Goal: Information Seeking & Learning: Learn about a topic

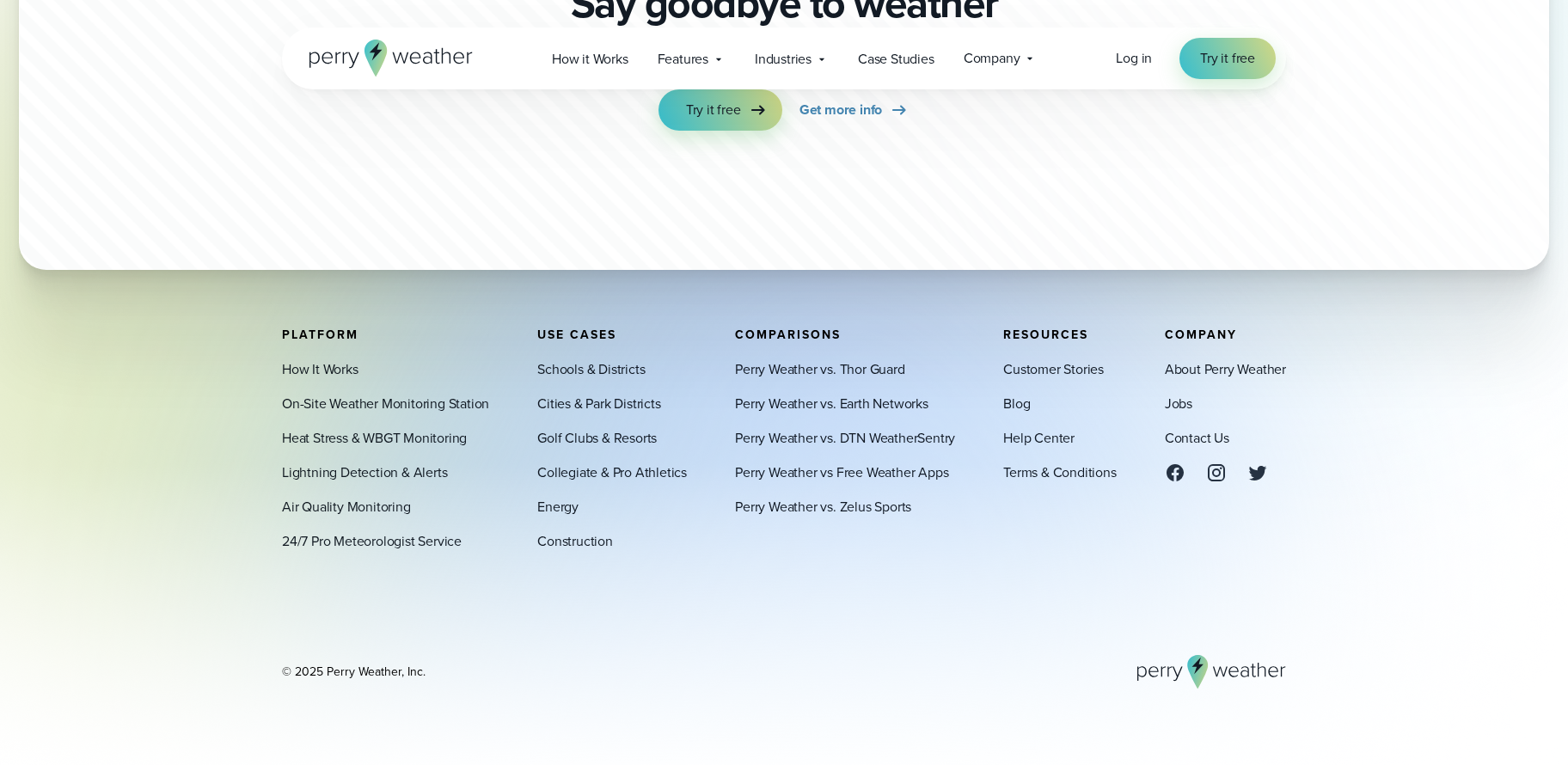
scroll to position [5304, 0]
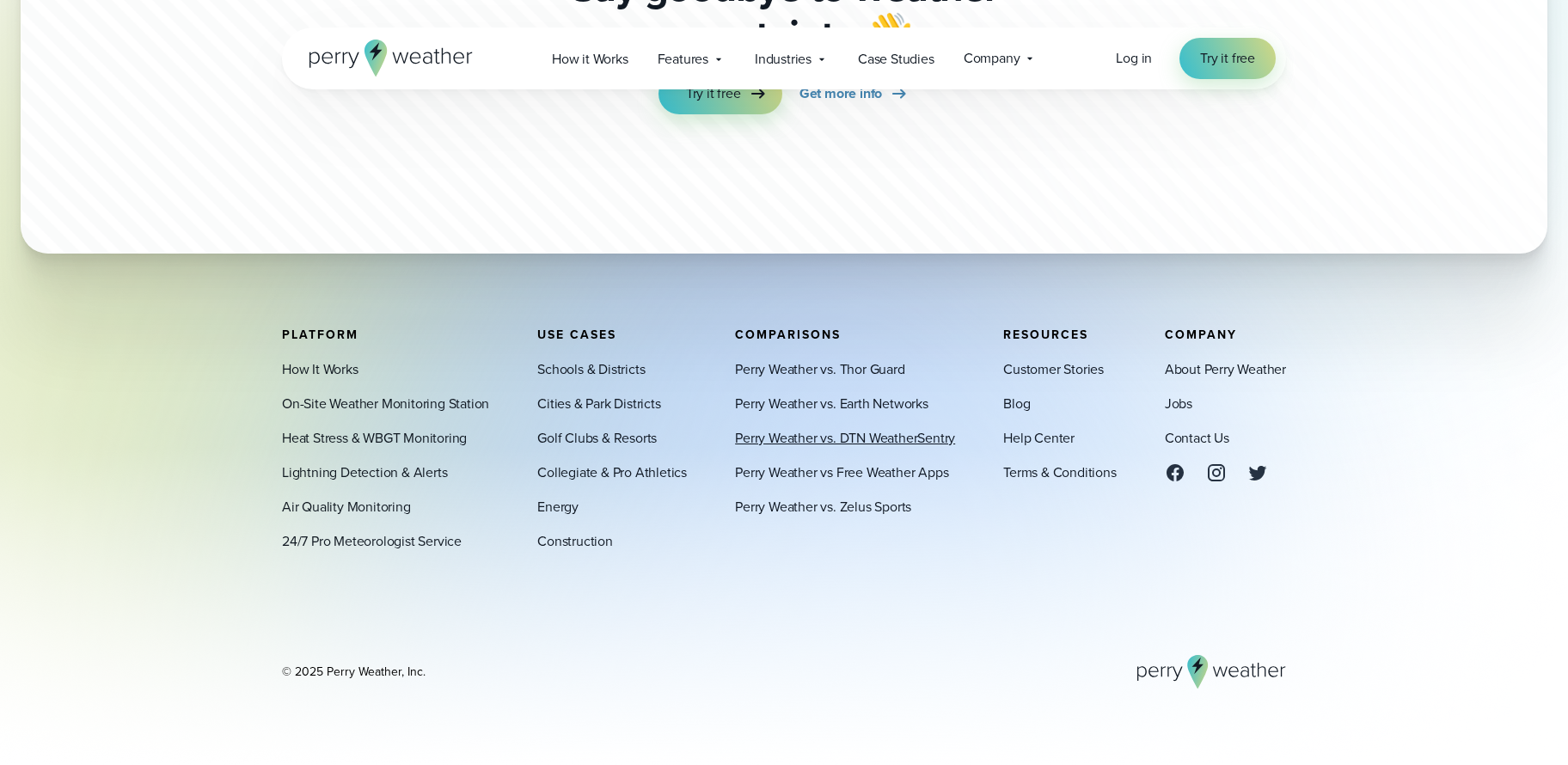
click at [787, 435] on link "Perry Weather vs. DTN WeatherSentry" at bounding box center [845, 438] width 220 height 21
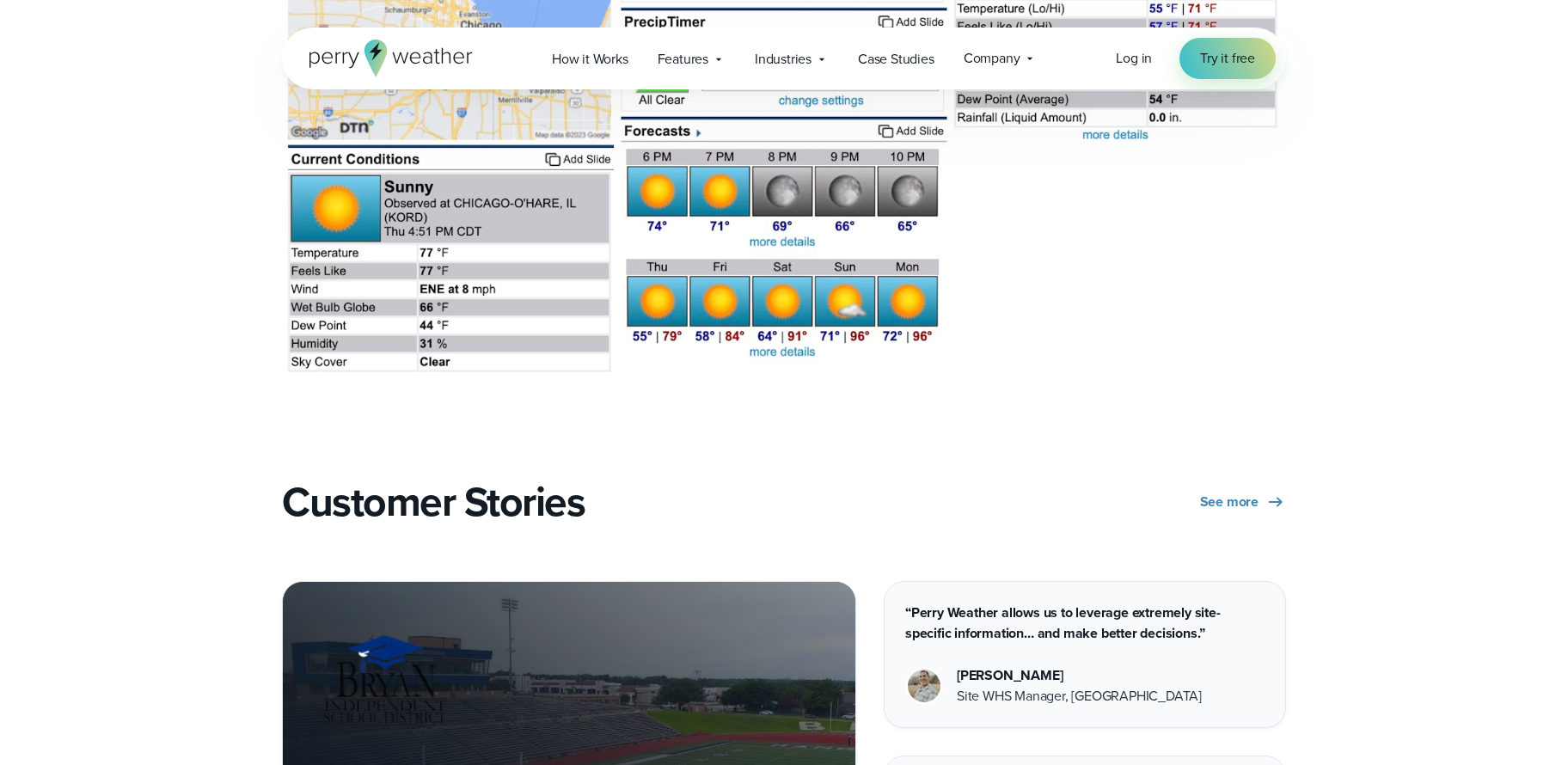
scroll to position [5279, 0]
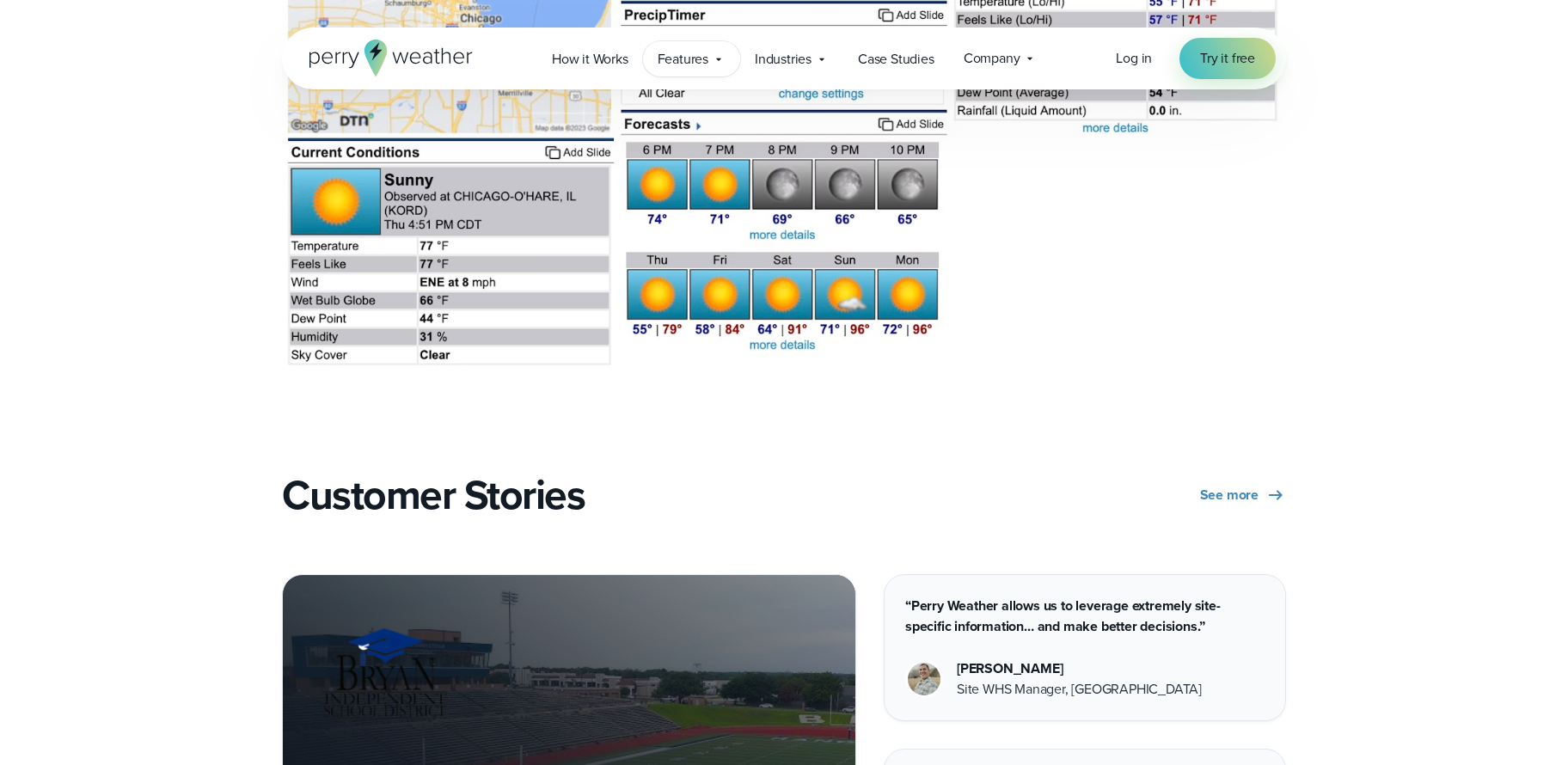
click at [723, 59] on icon at bounding box center [718, 59] width 14 height 14
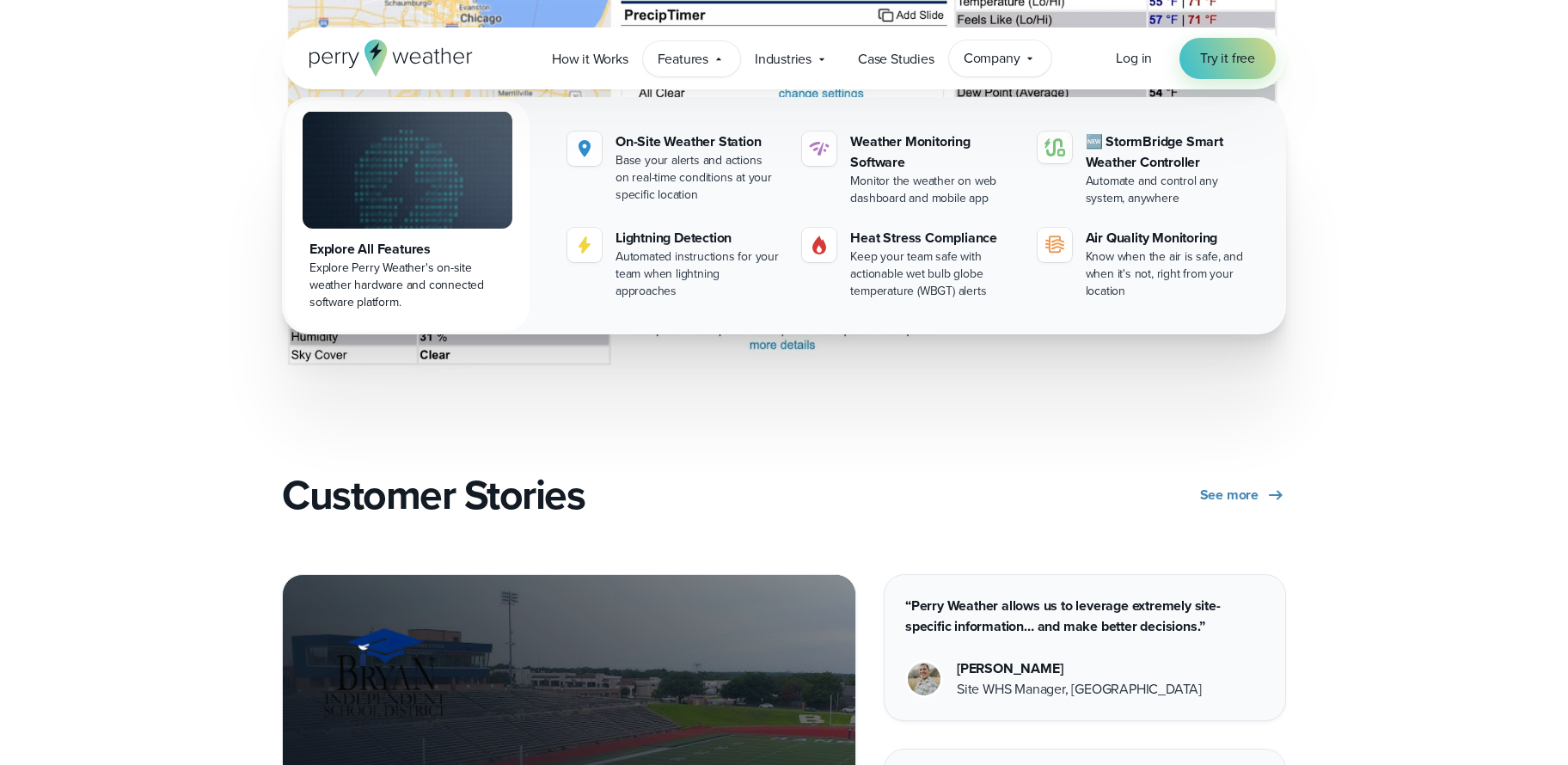
click at [988, 69] on div "Company Contact Us Reach out to us for sales or support questions" at bounding box center [1000, 59] width 103 height 36
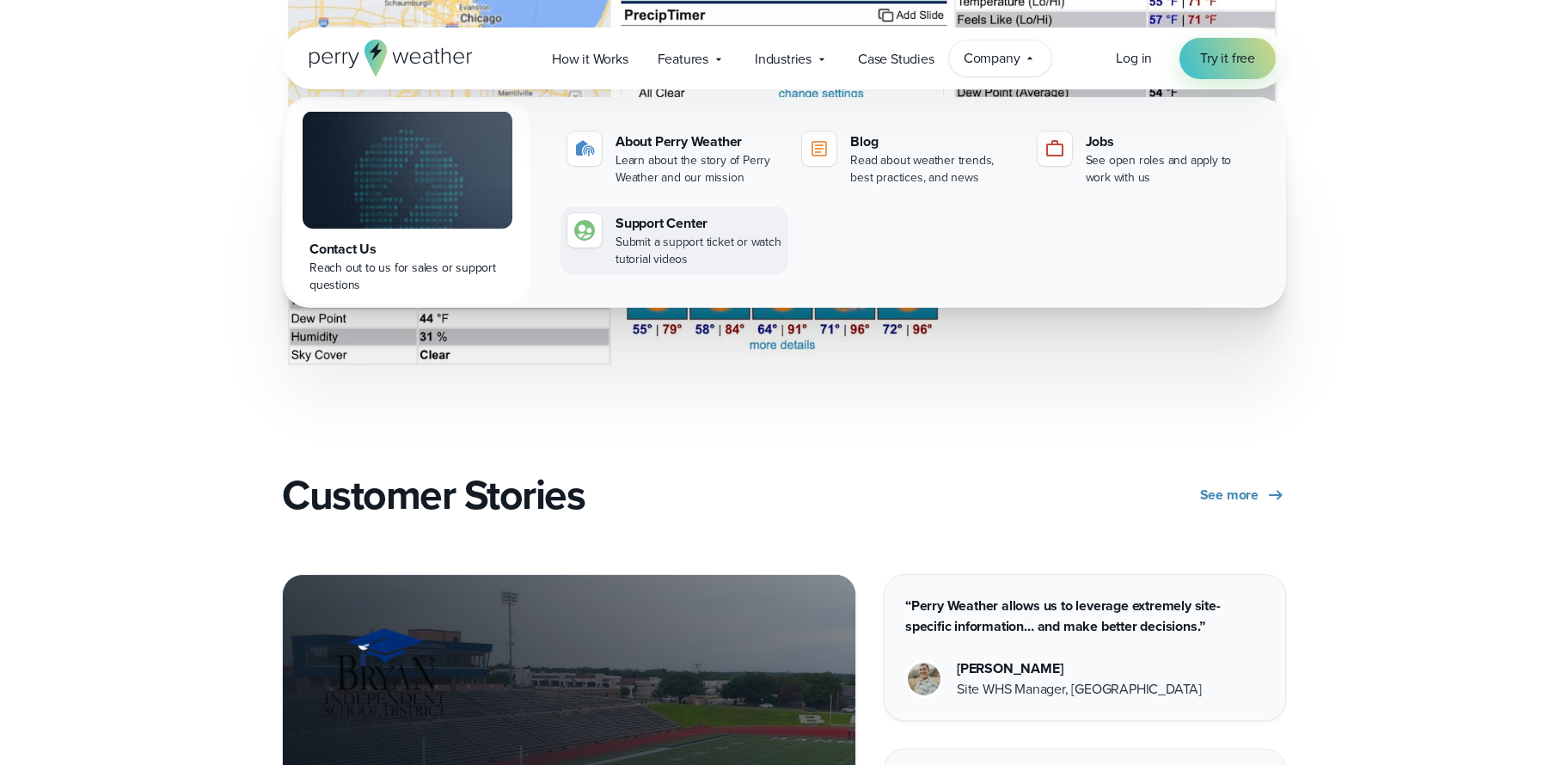
click at [653, 220] on div "Support Center" at bounding box center [698, 223] width 166 height 21
